Goal: Information Seeking & Learning: Learn about a topic

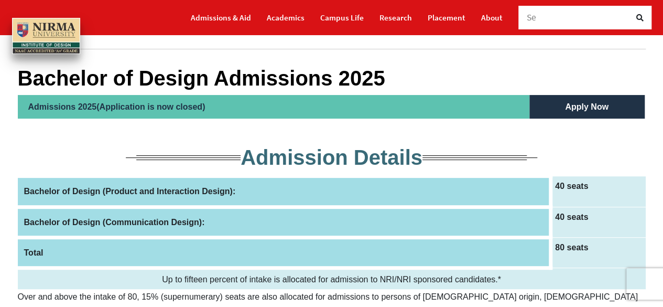
scroll to position [105, 0]
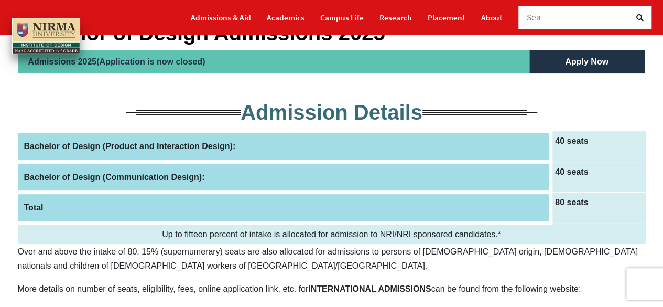
click at [373, 165] on th "Bachelor of Design (Communication Design):" at bounding box center [284, 176] width 533 height 30
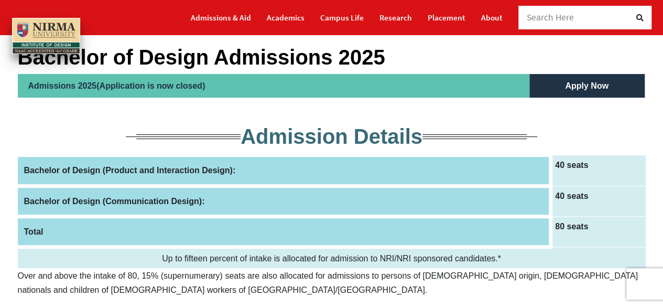
scroll to position [77, 0]
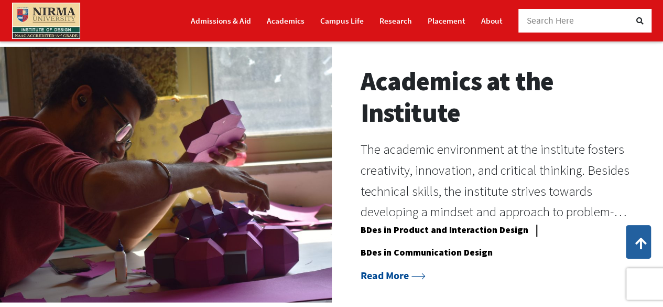
scroll to position [750, 0]
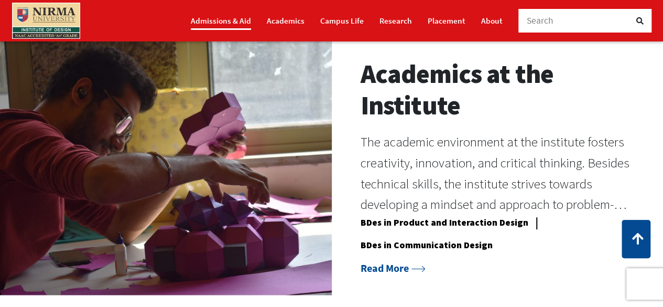
click at [200, 20] on link "Admissions & Aid" at bounding box center [221, 21] width 60 height 18
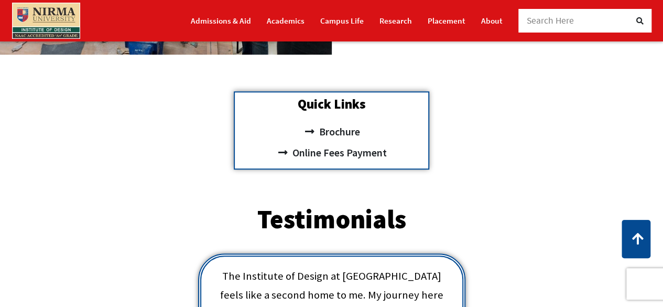
scroll to position [121, 0]
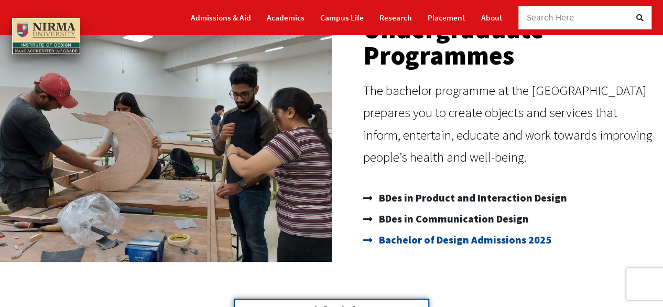
click at [445, 234] on span "Bachelor of Design Admissions 2025" at bounding box center [463, 239] width 175 height 21
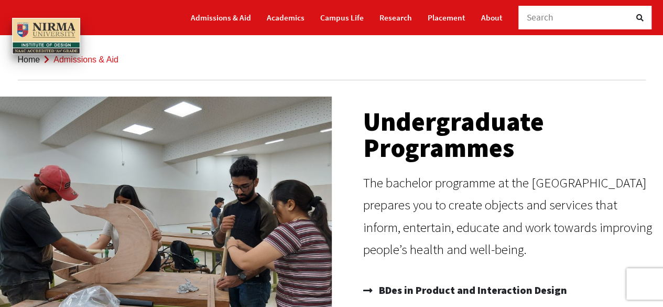
scroll to position [4, 0]
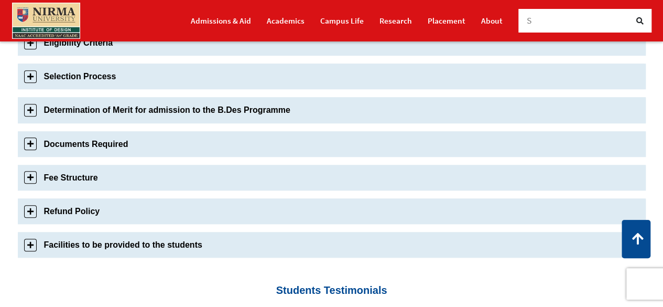
scroll to position [435, 0]
click at [111, 183] on link "Fee Structure" at bounding box center [332, 177] width 628 height 26
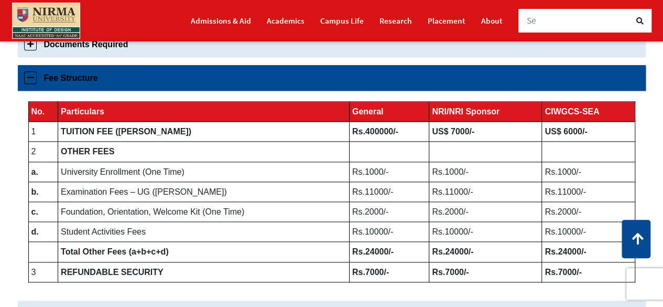
scroll to position [529, 0]
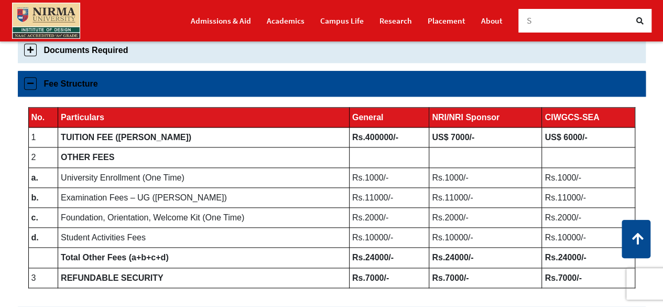
click at [83, 89] on link "Fee Structure" at bounding box center [332, 84] width 628 height 26
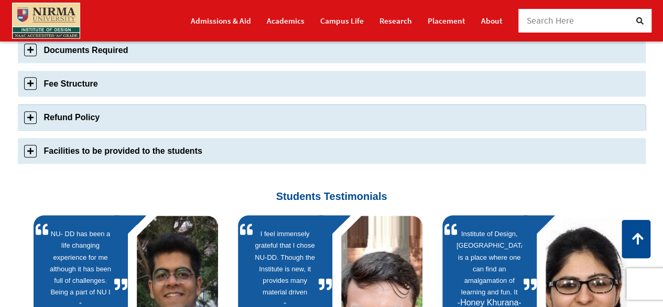
click at [90, 122] on link "Refund Policy" at bounding box center [332, 117] width 628 height 26
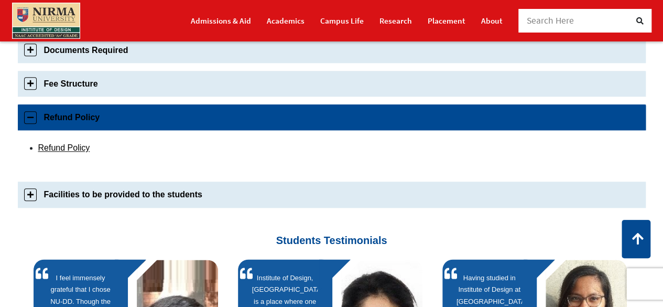
click at [90, 122] on link "Refund Policy" at bounding box center [332, 117] width 628 height 26
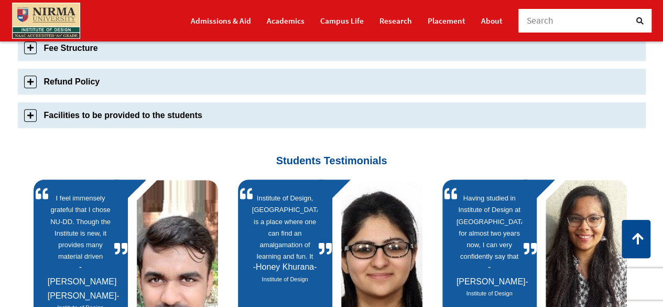
scroll to position [569, 0]
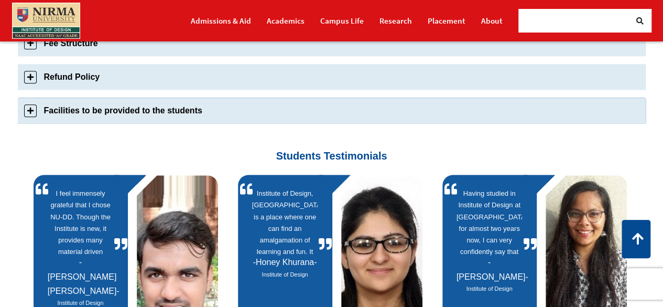
drag, startPoint x: 90, startPoint y: 143, endPoint x: 88, endPoint y: 113, distance: 30.5
click at [88, 113] on link "Facilities to be provided to the students" at bounding box center [332, 110] width 628 height 26
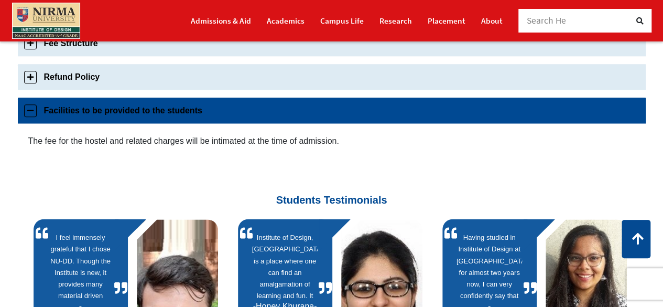
click at [88, 113] on link "Facilities to be provided to the students" at bounding box center [332, 110] width 628 height 26
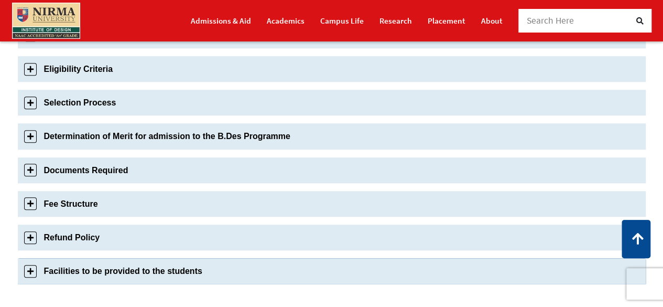
scroll to position [408, 0]
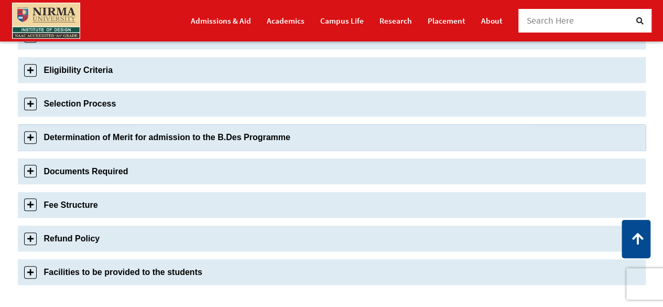
click at [83, 130] on link "Determination of Merit for admission to the B.Des Programme" at bounding box center [332, 137] width 628 height 26
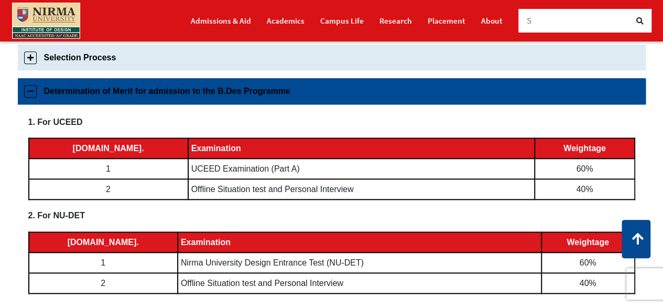
scroll to position [468, 0]
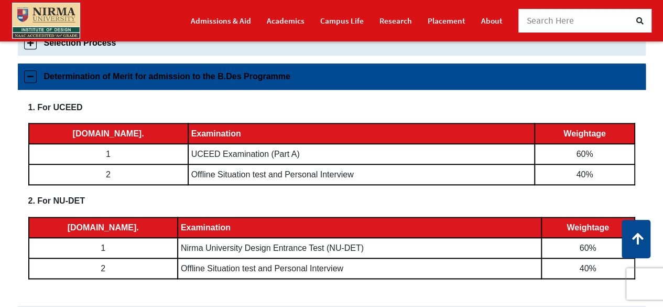
click at [93, 84] on link "Determination of Merit for admission to the B.Des Programme" at bounding box center [332, 76] width 628 height 26
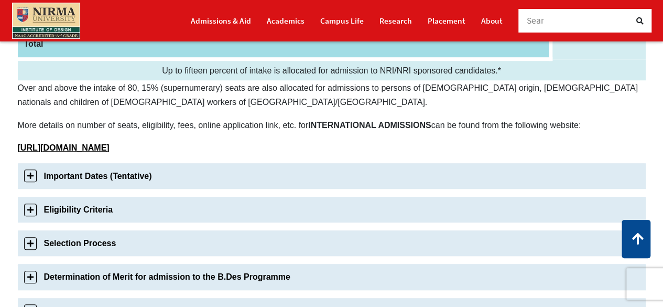
scroll to position [266, 0]
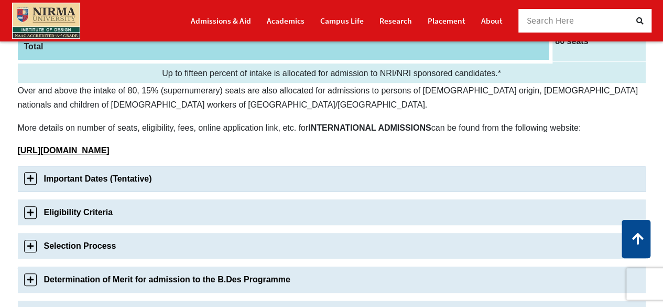
click at [126, 170] on link "Important Dates (Tentative)" at bounding box center [332, 179] width 628 height 26
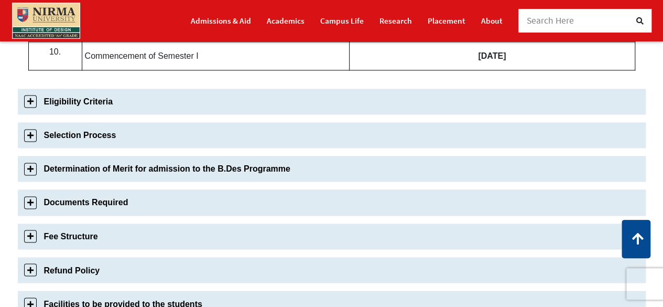
scroll to position [750, 0]
click at [115, 97] on link "Eligibility Criteria" at bounding box center [332, 102] width 628 height 26
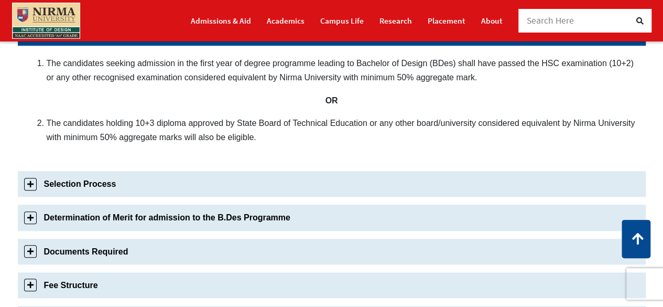
scroll to position [455, 0]
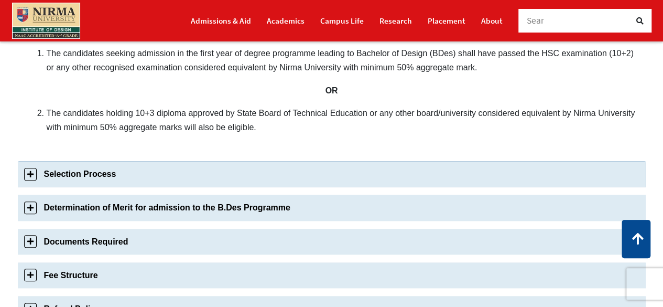
click at [82, 173] on link "Selection Process" at bounding box center [332, 174] width 628 height 26
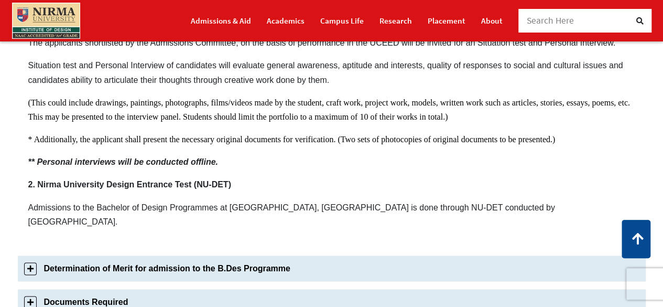
scroll to position [686, 0]
click at [77, 255] on link "Determination of Merit for admission to the B.Des Programme" at bounding box center [332, 268] width 628 height 26
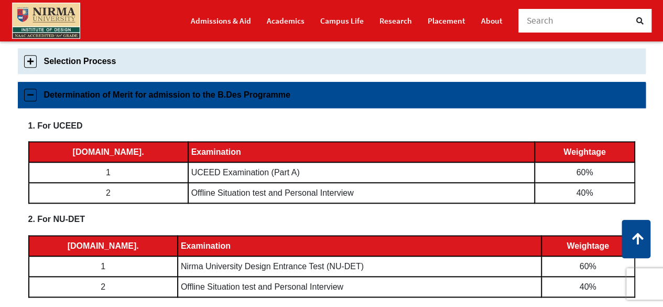
scroll to position [443, 0]
